Goal: Transaction & Acquisition: Purchase product/service

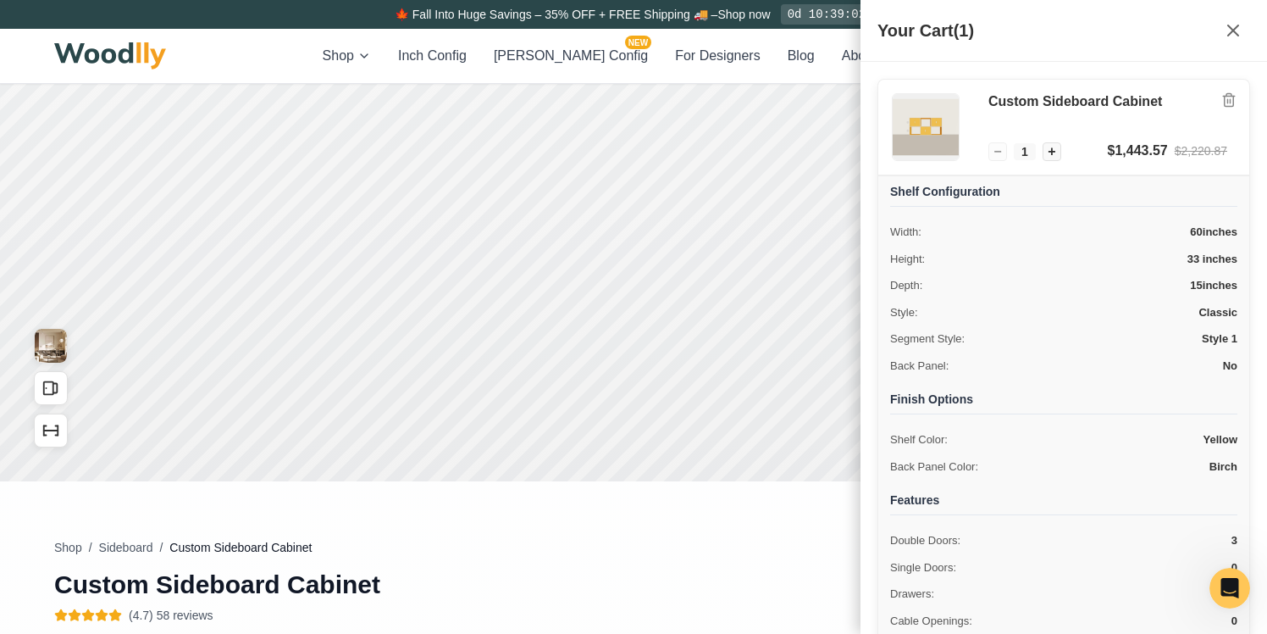
scroll to position [272, 0]
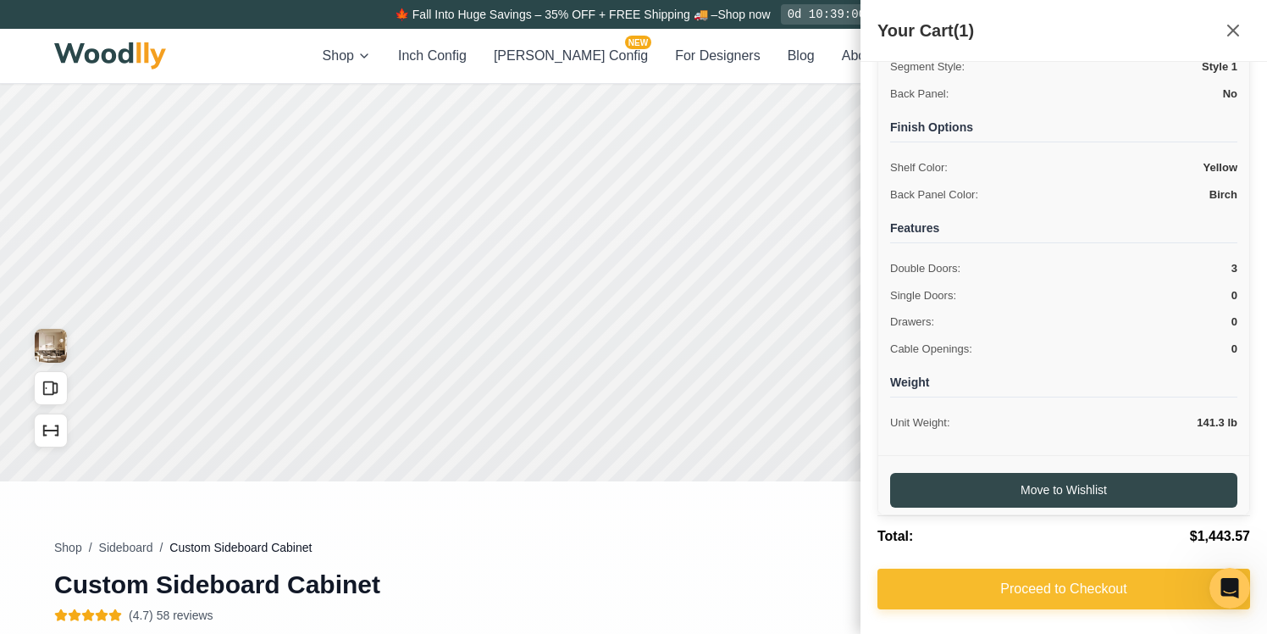
click at [1005, 592] on button "Proceed to Checkout" at bounding box center [1064, 588] width 373 height 41
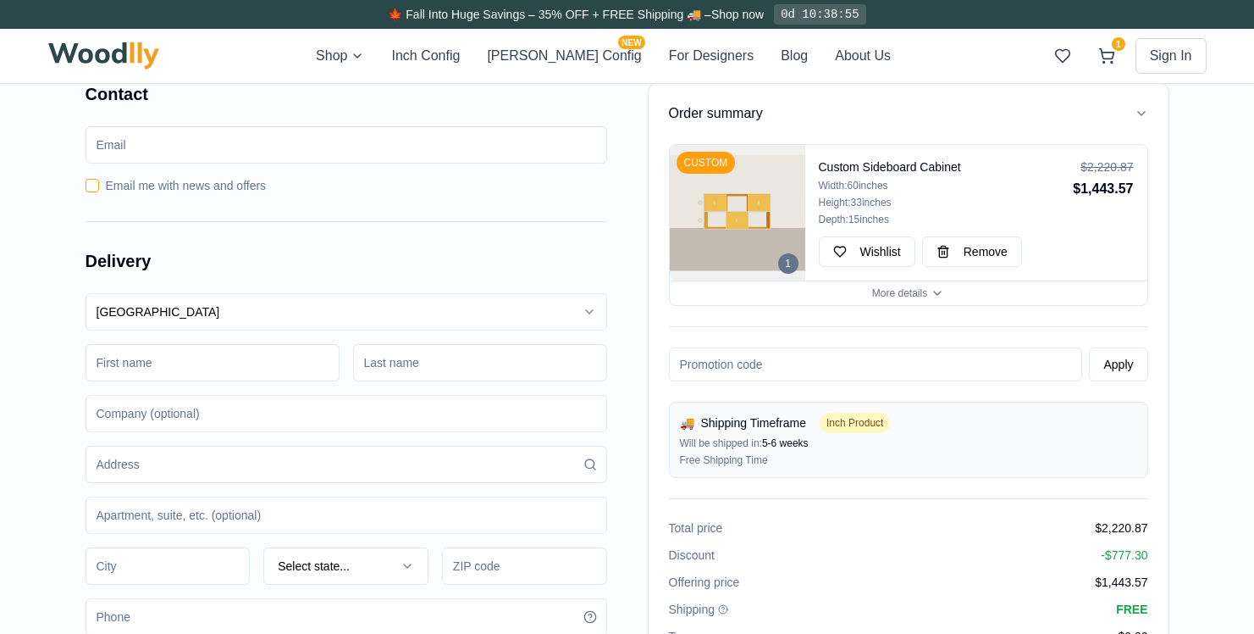
click at [309, 153] on input "email" at bounding box center [347, 144] width 522 height 37
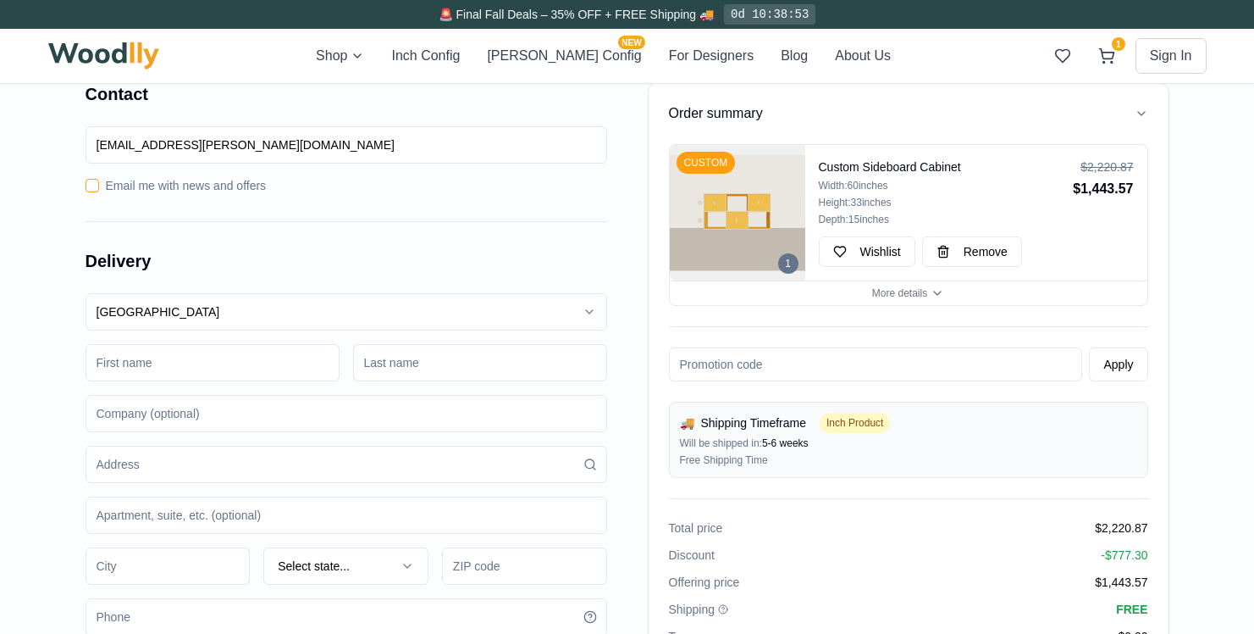
type input "[EMAIL_ADDRESS][PERSON_NAME][DOMAIN_NAME]"
type button "on"
type input "Ava"
type input "[PERSON_NAME]"
type input "u"
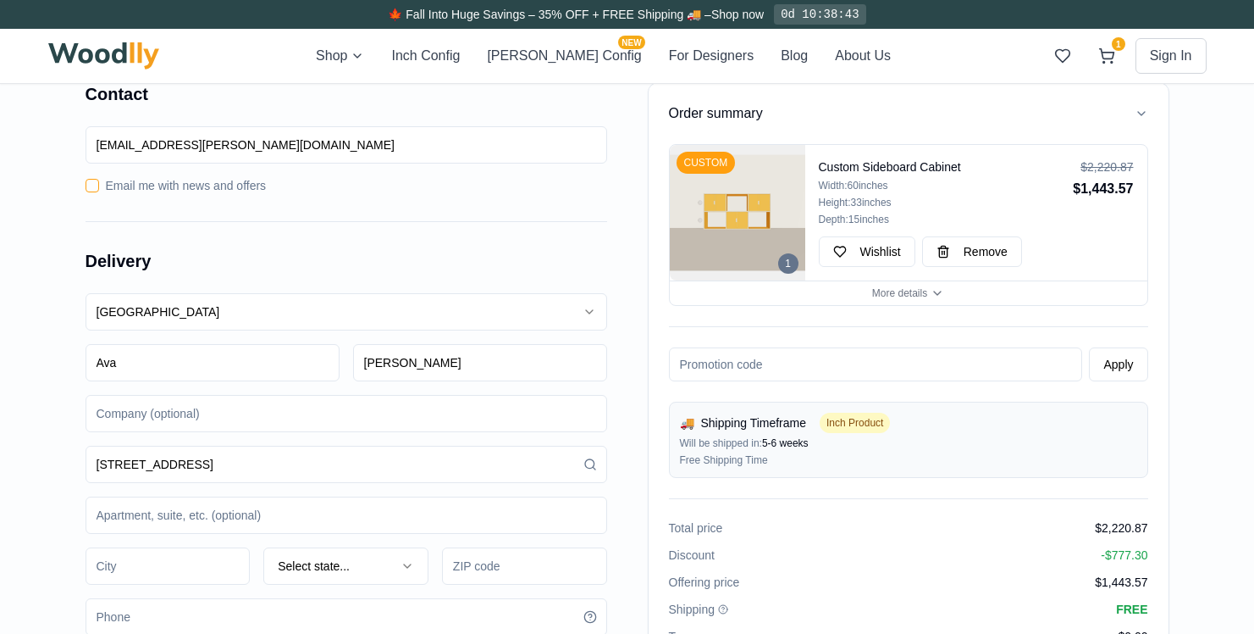
type input "[STREET_ADDRESS]"
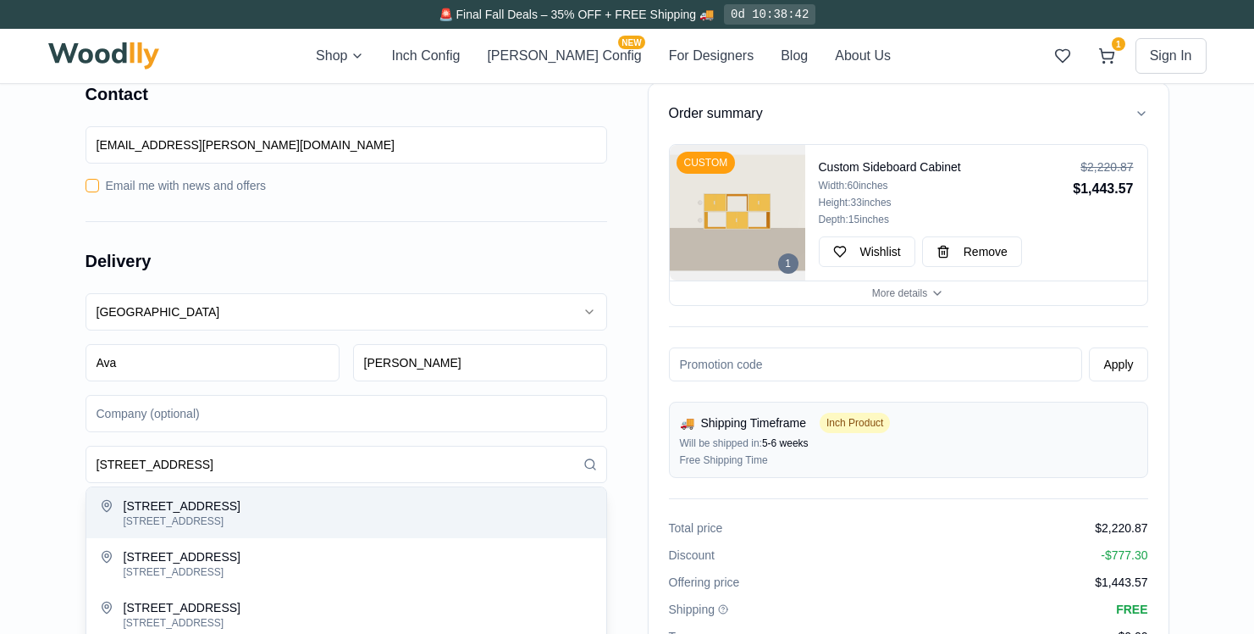
type input "Apartment"
click at [204, 512] on div "[STREET_ADDRESS]" at bounding box center [358, 505] width 469 height 17
type input "[STREET_ADDRESS]"
type input "[GEOGRAPHIC_DATA]"
type input "60613"
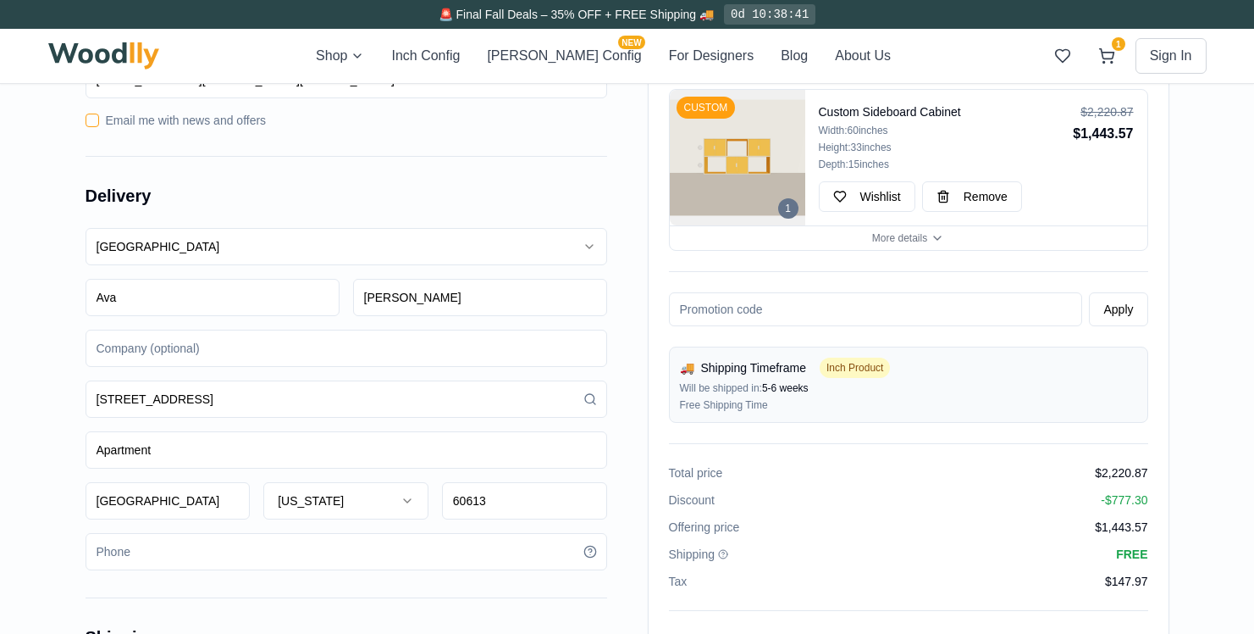
scroll to position [78, 0]
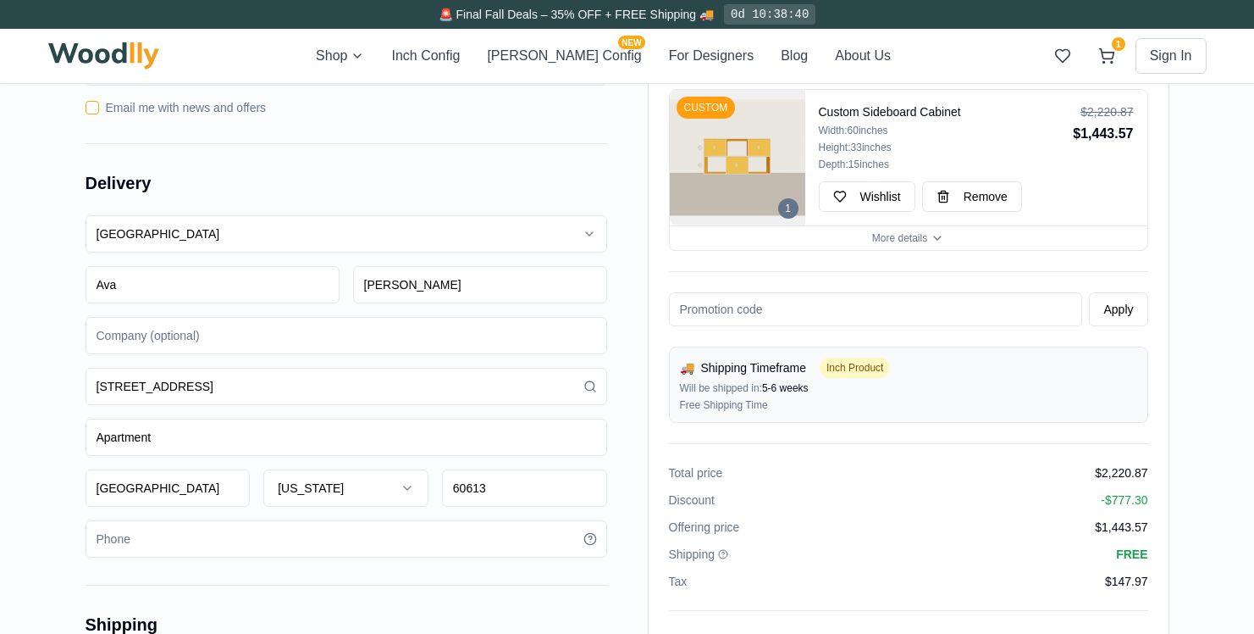
click at [184, 440] on div "[GEOGRAPHIC_DATA] [GEOGRAPHIC_DATA] [GEOGRAPHIC_DATA] [PERSON_NAME] [STREET_ADD…" at bounding box center [347, 386] width 522 height 342
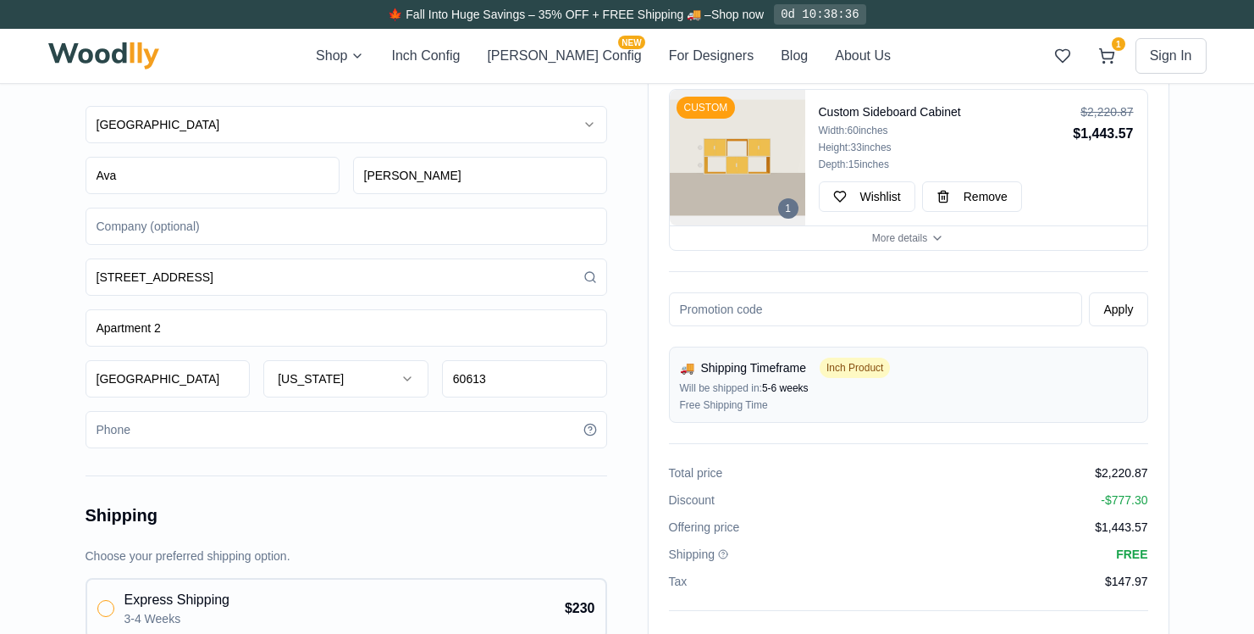
type input "Apartment 2"
click at [150, 428] on div "[GEOGRAPHIC_DATA] [GEOGRAPHIC_DATA] [GEOGRAPHIC_DATA] [PERSON_NAME] [STREET_ADD…" at bounding box center [347, 277] width 522 height 342
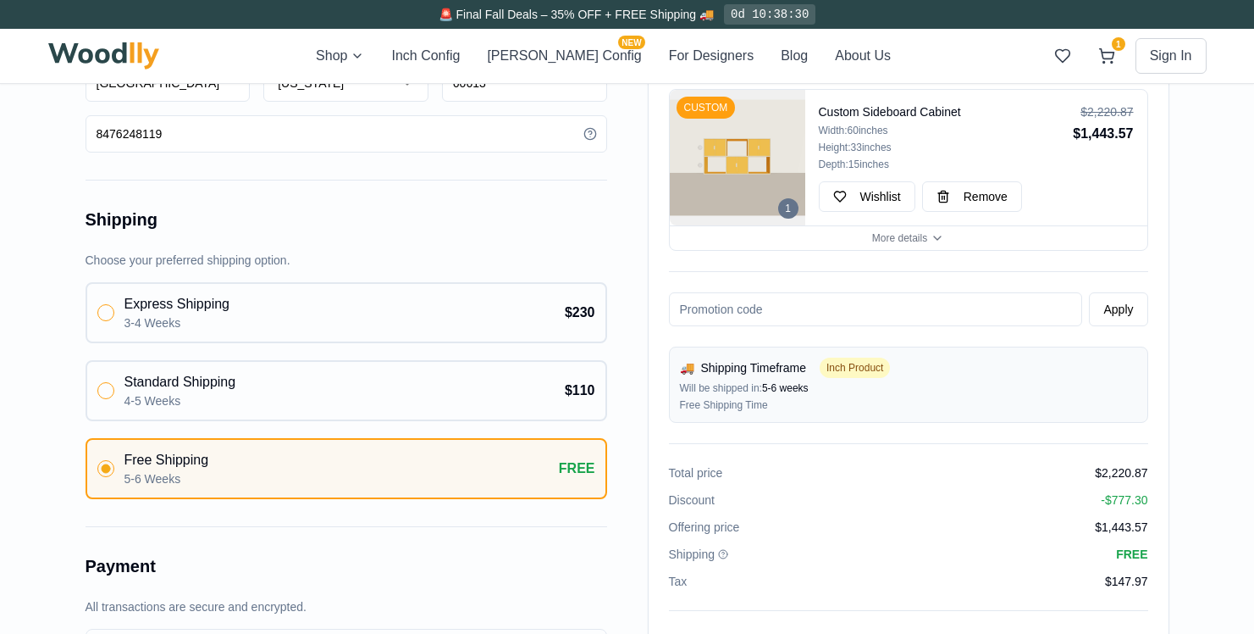
scroll to position [495, 0]
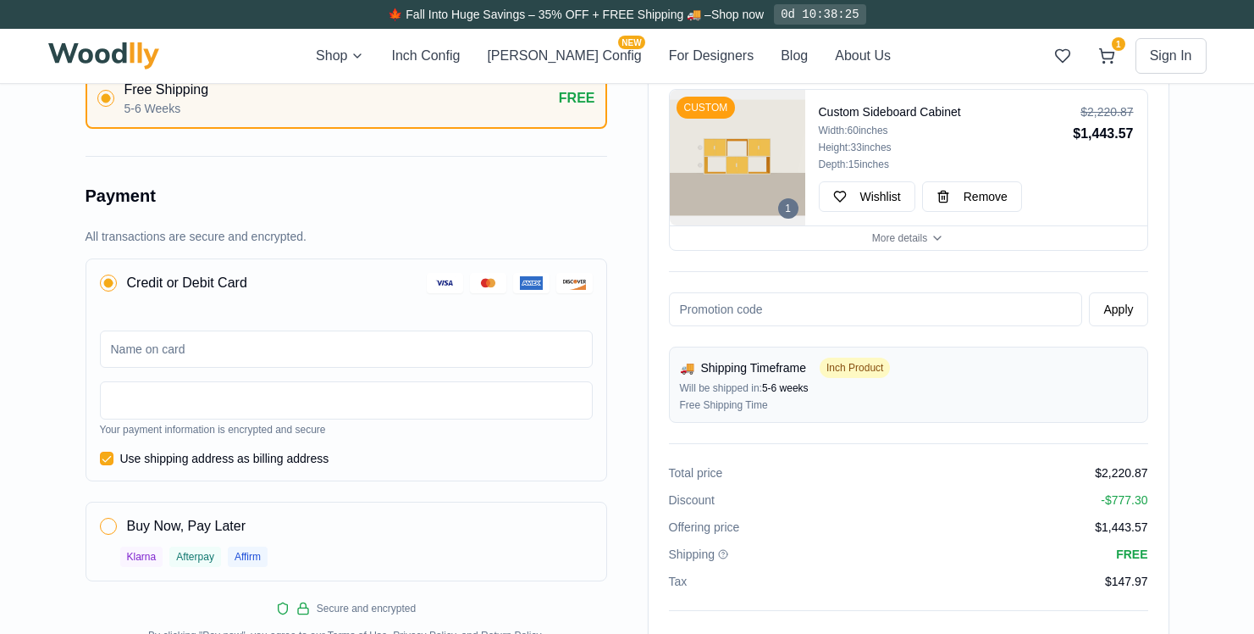
type input "8476248119"
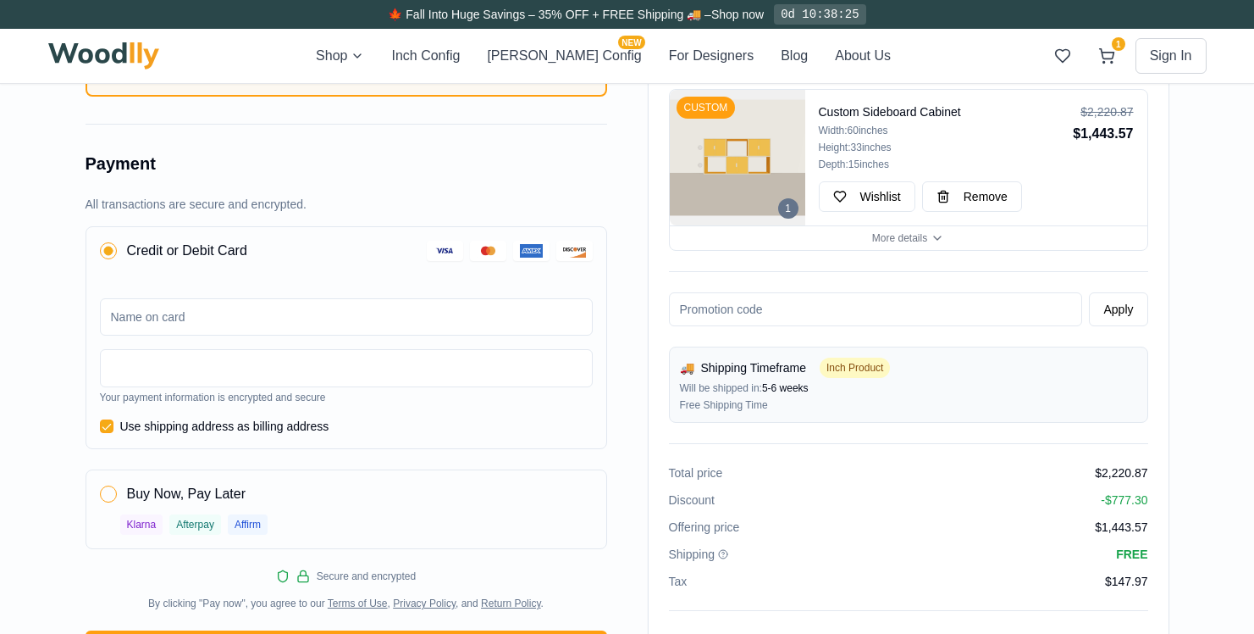
click at [208, 342] on div "Your payment information is encrypted and secure Use shipping address as billin…" at bounding box center [346, 366] width 520 height 163
type input "[PERSON_NAME]"
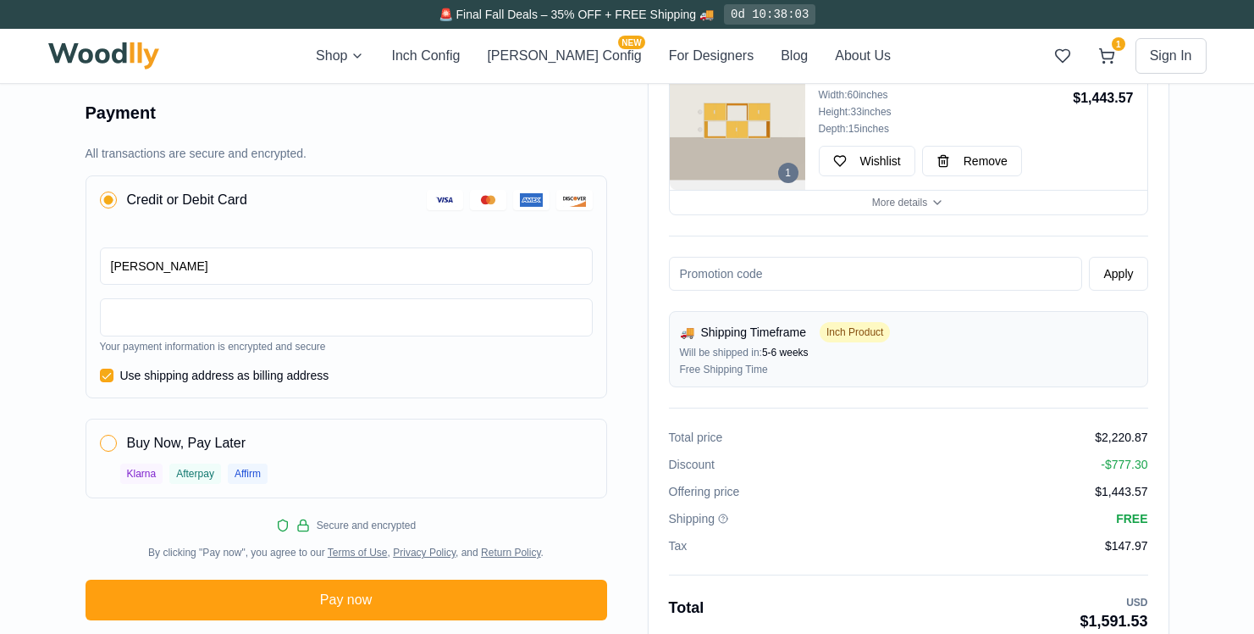
click at [484, 375] on div "Use shipping address as billing address" at bounding box center [346, 375] width 493 height 17
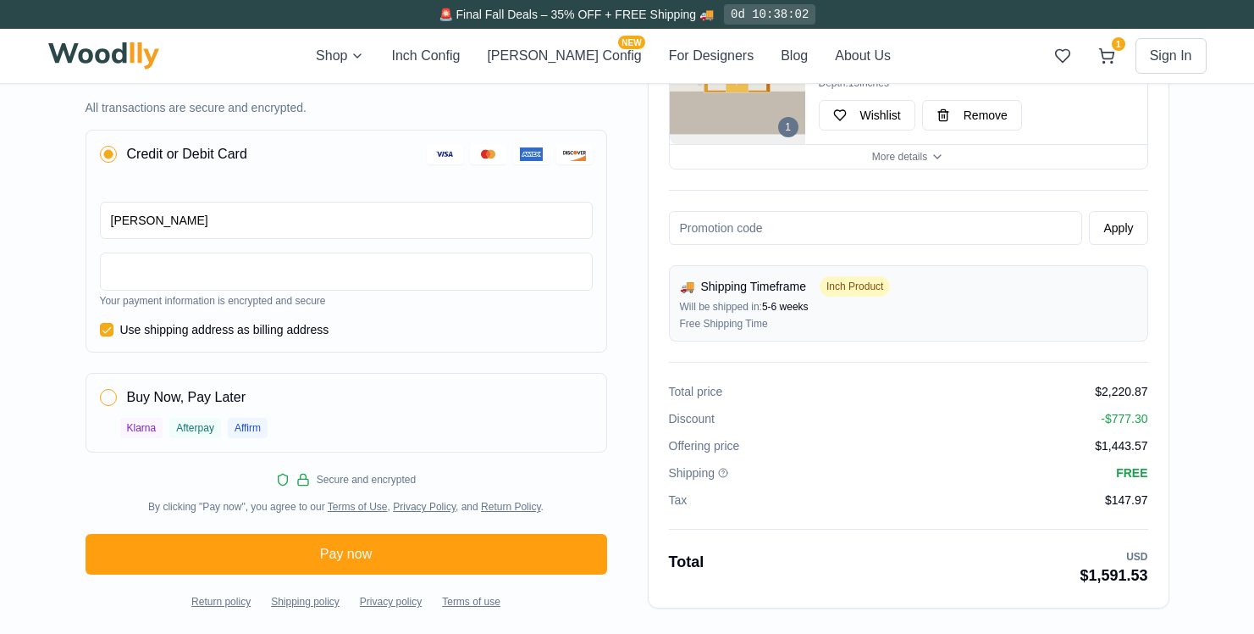
scroll to position [983, 0]
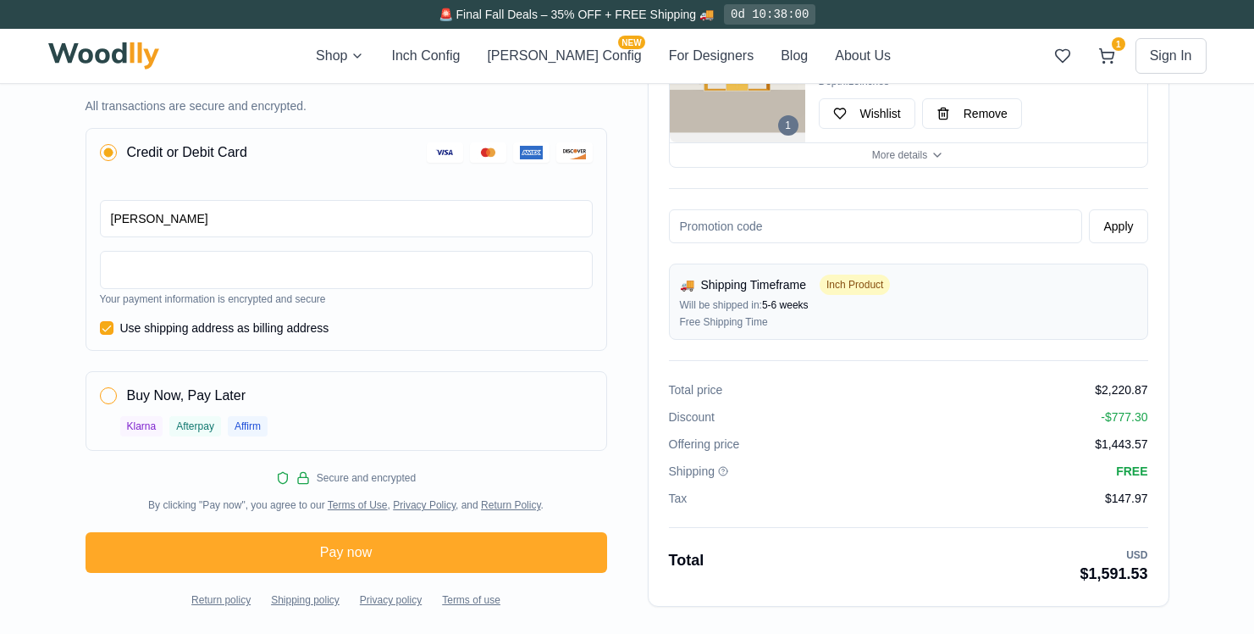
click at [476, 556] on button "Pay now" at bounding box center [347, 552] width 522 height 41
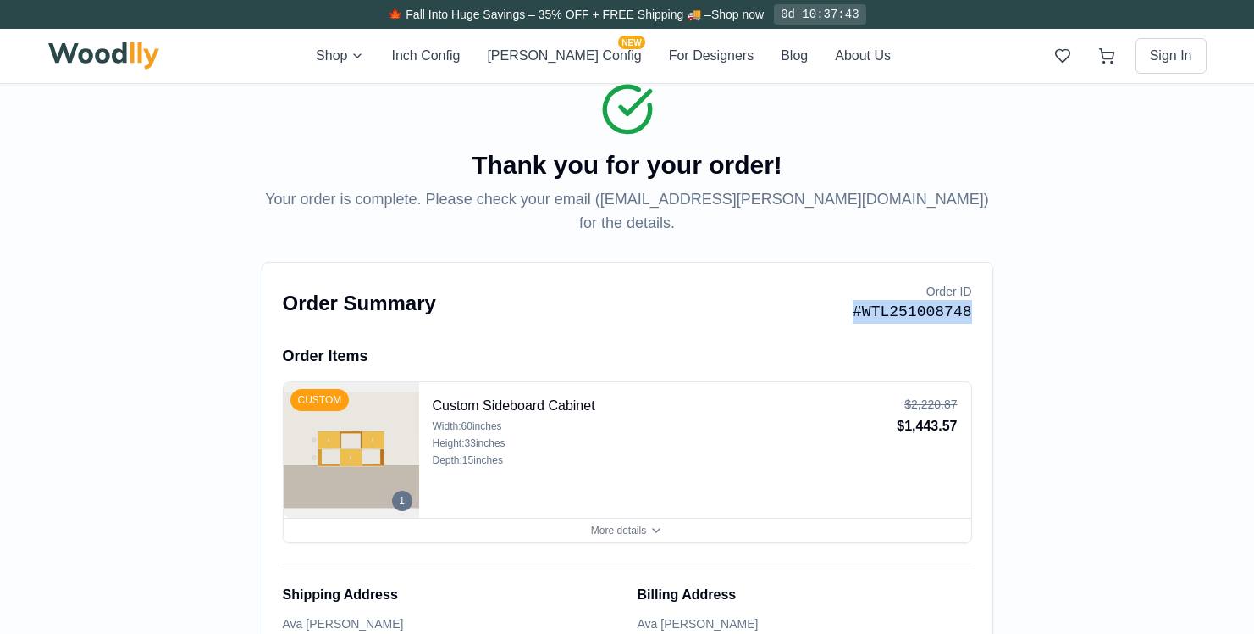
drag, startPoint x: 850, startPoint y: 290, endPoint x: 984, endPoint y: 291, distance: 133.8
click at [984, 291] on div "Order Summary Order ID #WTL251008748 Order Summary Order ID #WTL251008748 Order…" at bounding box center [628, 645] width 732 height 766
copy p "#WTL251008748"
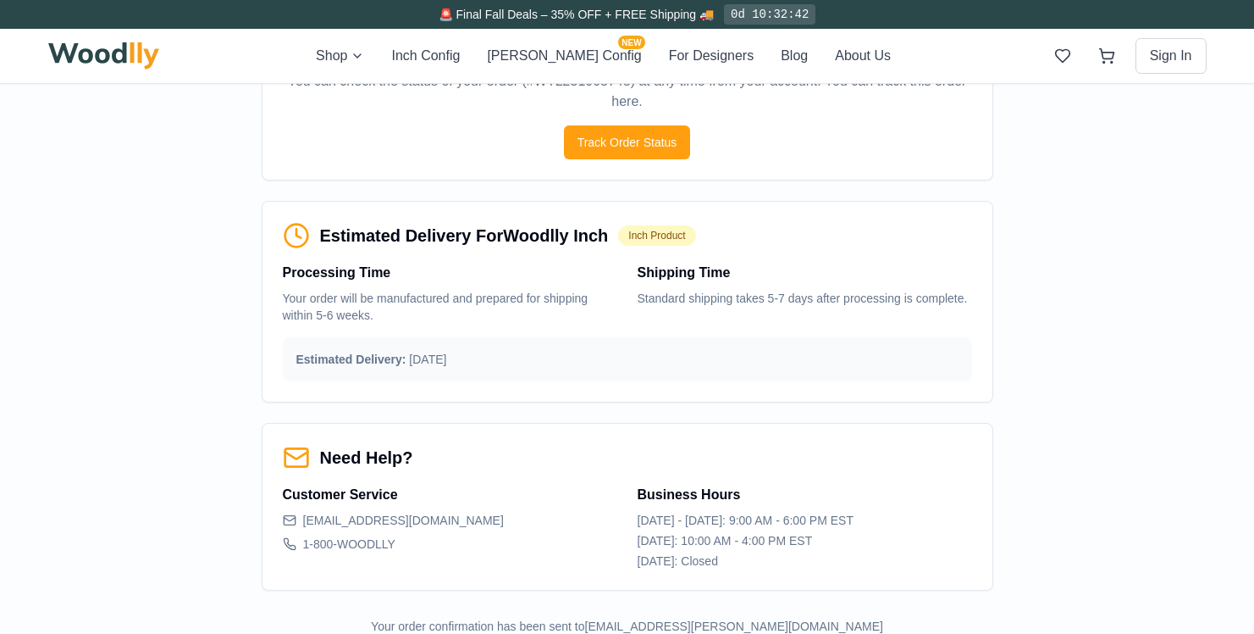
scroll to position [1110, 0]
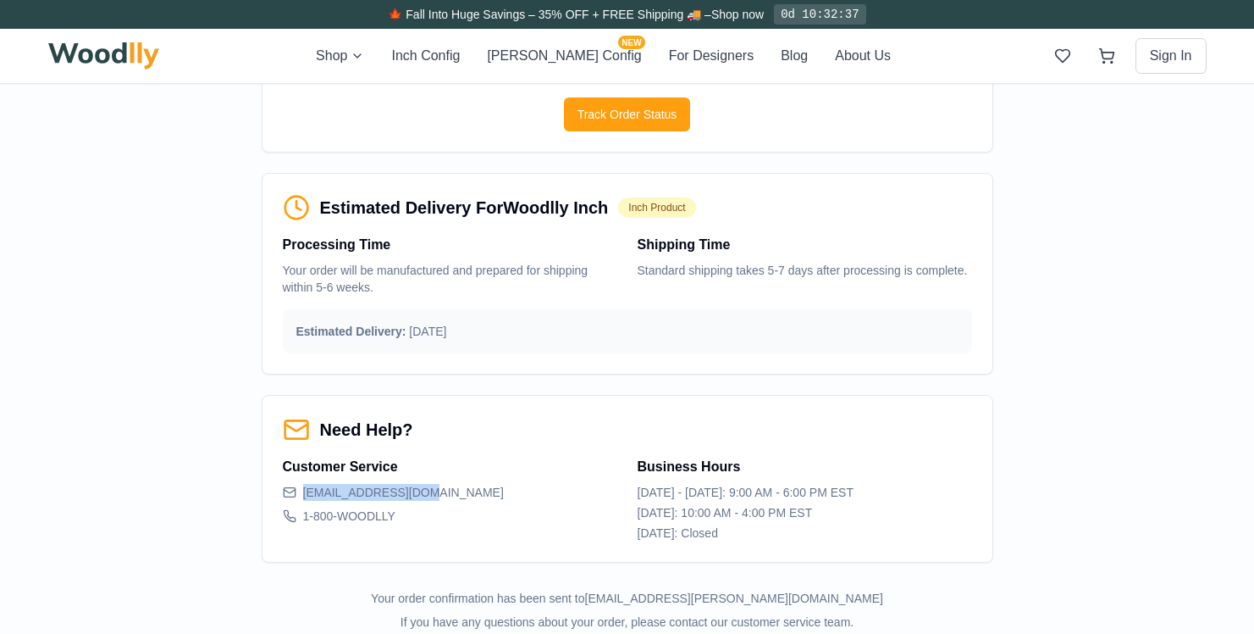
drag, startPoint x: 416, startPoint y: 472, endPoint x: 304, endPoint y: 468, distance: 111.9
click at [304, 484] on span "[EMAIL_ADDRESS][DOMAIN_NAME]" at bounding box center [403, 492] width 201 height 17
copy span "[EMAIL_ADDRESS][DOMAIN_NAME]"
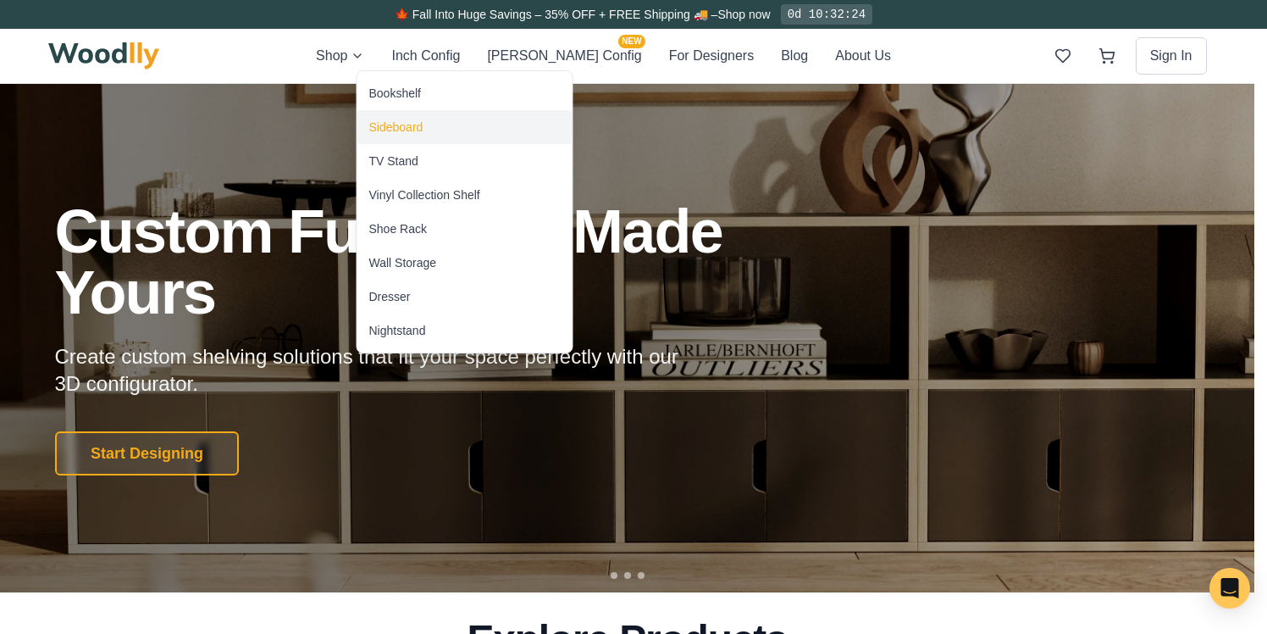
click at [378, 119] on div "Sideboard" at bounding box center [396, 127] width 54 height 17
